Goal: Transaction & Acquisition: Obtain resource

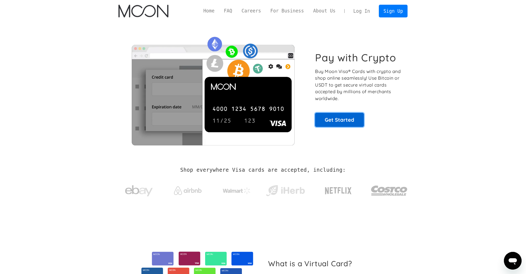
click at [343, 119] on link "Get Started" at bounding box center [339, 120] width 49 height 14
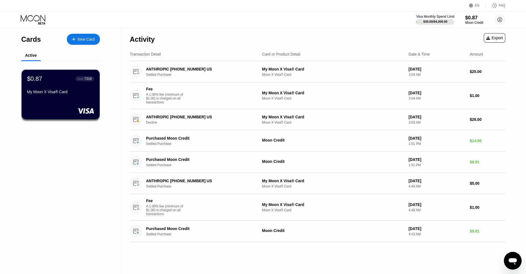
click at [437, 18] on div "Visa Monthly Spend Limit" at bounding box center [435, 17] width 38 height 4
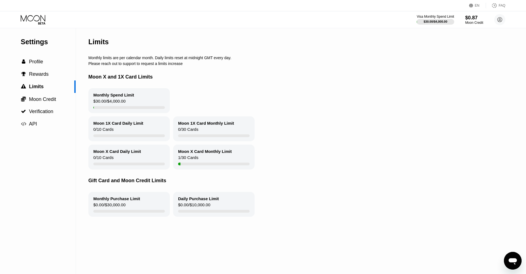
click at [43, 20] on icon at bounding box center [34, 20] width 26 height 10
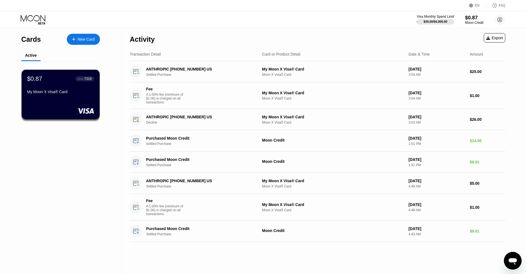
click at [471, 20] on div "$0.87" at bounding box center [474, 18] width 19 height 6
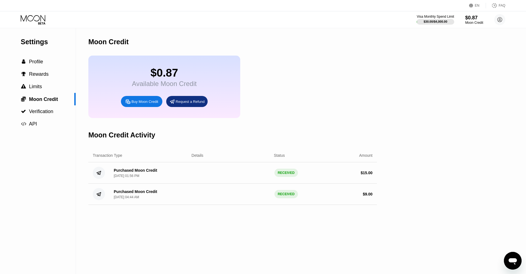
click at [154, 104] on div "Buy Moon Credit" at bounding box center [144, 101] width 27 height 5
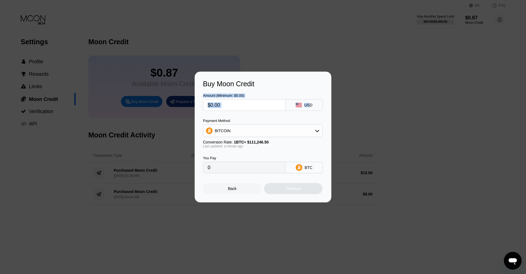
drag, startPoint x: 260, startPoint y: 81, endPoint x: 310, endPoint y: 92, distance: 50.6
click at [310, 92] on div "Buy Moon Credit Amount (Minimum: $5.00) USD Payment Method BITCOIN Conversion R…" at bounding box center [263, 137] width 137 height 131
click at [227, 191] on div "Back" at bounding box center [232, 188] width 59 height 11
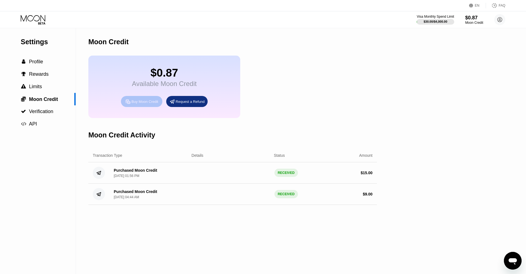
click at [149, 102] on div "Buy Moon Credit" at bounding box center [141, 101] width 41 height 11
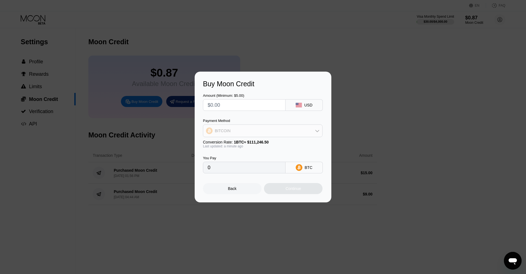
click at [300, 129] on div "BITCOIN" at bounding box center [262, 130] width 119 height 11
click at [240, 158] on span "USDT on TRON" at bounding box center [230, 158] width 28 height 4
type input "0.00"
click at [244, 107] on input "text" at bounding box center [244, 104] width 73 height 11
type input "$6"
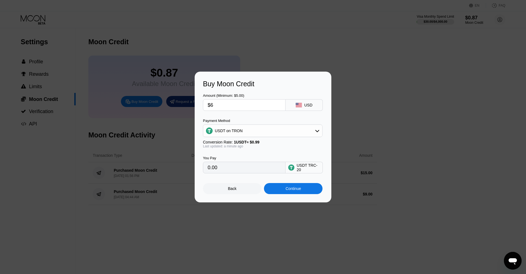
type input "6.06"
type input "$68"
type input "68.69"
type input "$69"
type input "69.70"
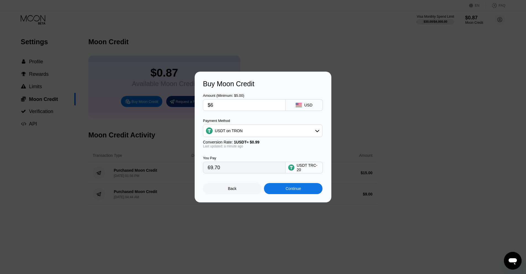
type input "$68"
type input "68.69"
type input "$68"
click at [297, 191] on div "Continue" at bounding box center [293, 188] width 15 height 4
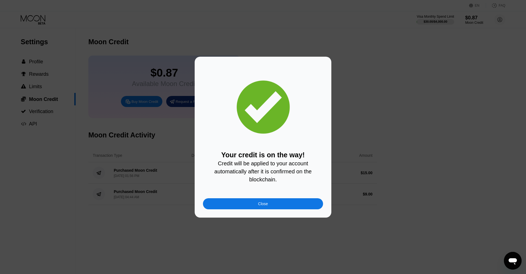
click at [265, 201] on div "Close" at bounding box center [263, 203] width 120 height 11
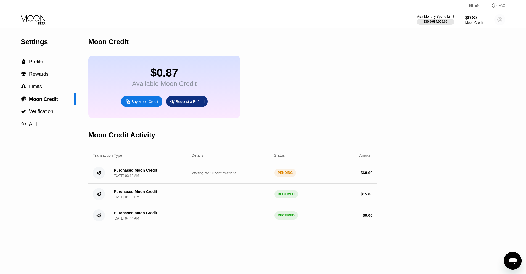
click at [501, 19] on circle at bounding box center [499, 19] width 11 height 11
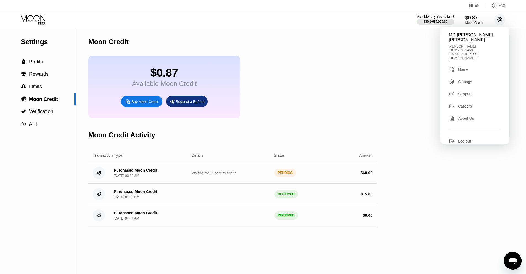
click at [499, 17] on circle at bounding box center [499, 19] width 11 height 11
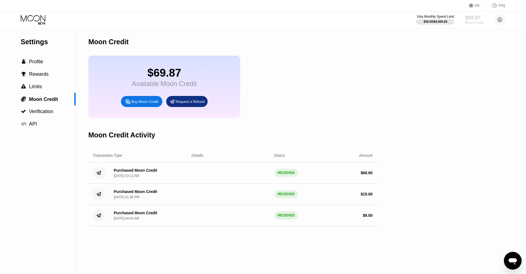
click at [475, 19] on div "$69.87" at bounding box center [474, 18] width 19 height 6
click at [34, 19] on icon at bounding box center [34, 20] width 26 height 10
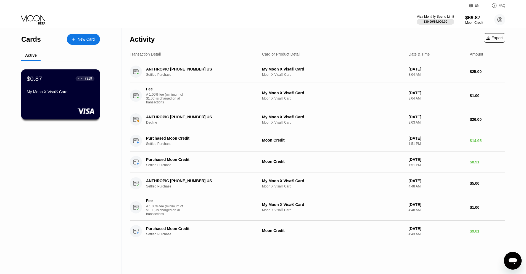
click at [50, 93] on div "My Moon X Visa® Card" at bounding box center [61, 91] width 68 height 4
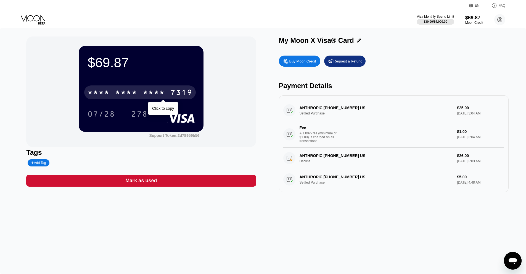
click at [152, 94] on div "* * * *" at bounding box center [154, 93] width 22 height 9
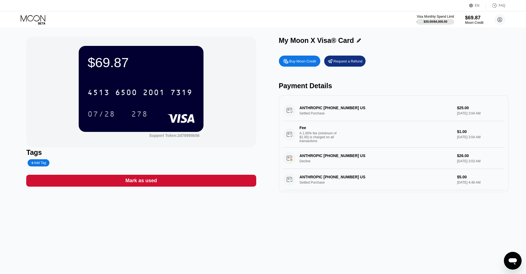
click at [478, 19] on div "$69.87" at bounding box center [474, 18] width 19 height 6
